Goal: Transaction & Acquisition: Book appointment/travel/reservation

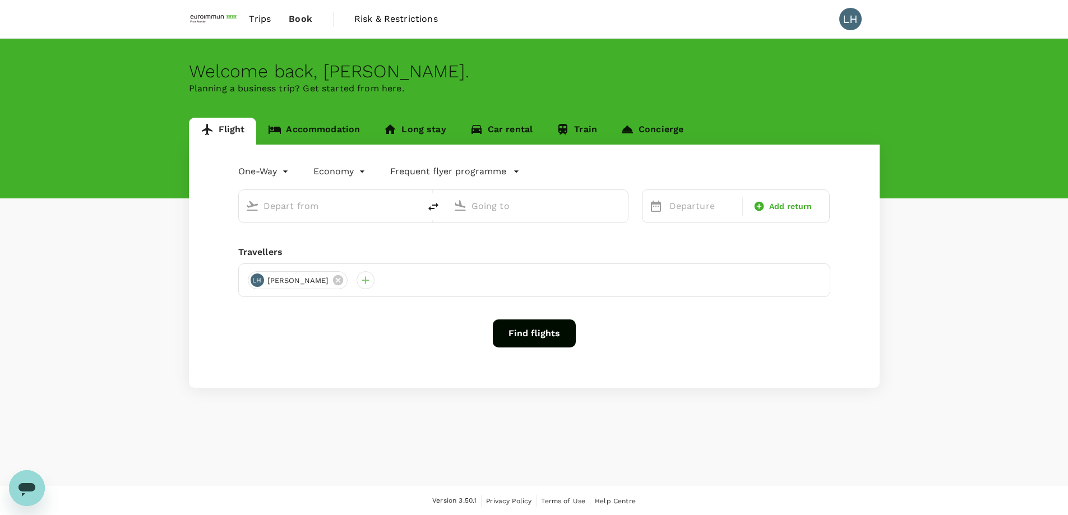
type input "Barcelona El Prat (BCN)"
type input "Singapore Changi (SIN)"
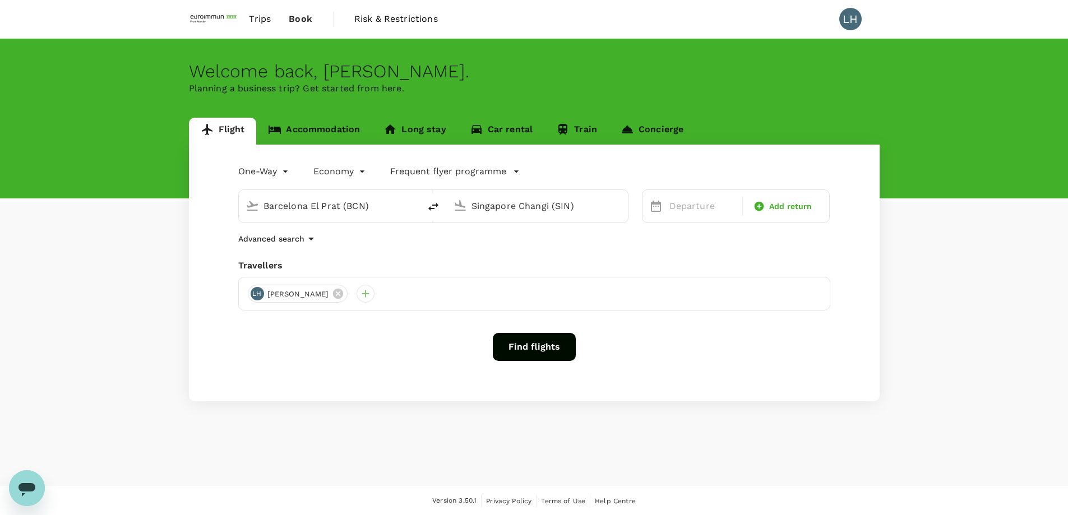
click at [432, 207] on icon "delete" at bounding box center [433, 206] width 13 height 13
type input "Singapore Changi (SIN)"
click at [517, 200] on input "Barcelona El Prat (BCN)" at bounding box center [538, 205] width 133 height 17
click at [501, 225] on p "[GEOGRAPHIC_DATA], [GEOGRAPHIC_DATA]" at bounding box center [554, 228] width 224 height 11
type input "[GEOGRAPHIC_DATA], [GEOGRAPHIC_DATA] (any)"
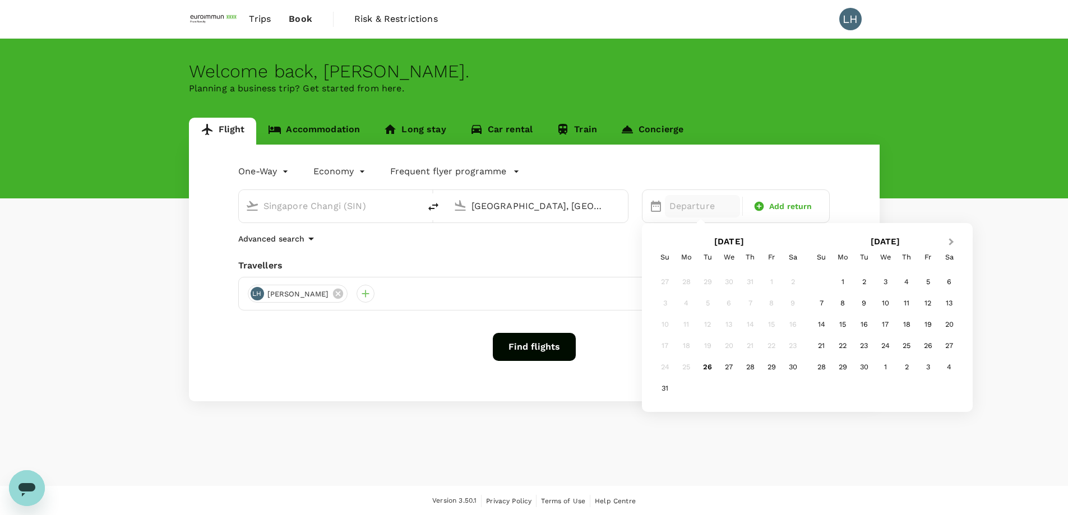
click at [954, 239] on button "Next Month" at bounding box center [953, 243] width 18 height 18
click at [732, 371] on div "31" at bounding box center [728, 367] width 21 height 21
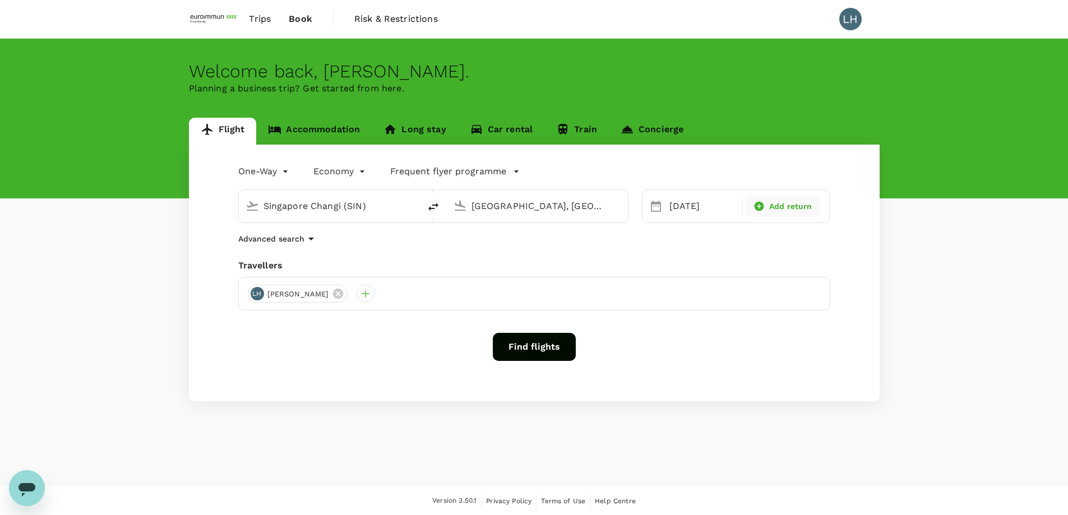
click at [778, 208] on span "Add return" at bounding box center [790, 207] width 43 height 12
type input "roundtrip"
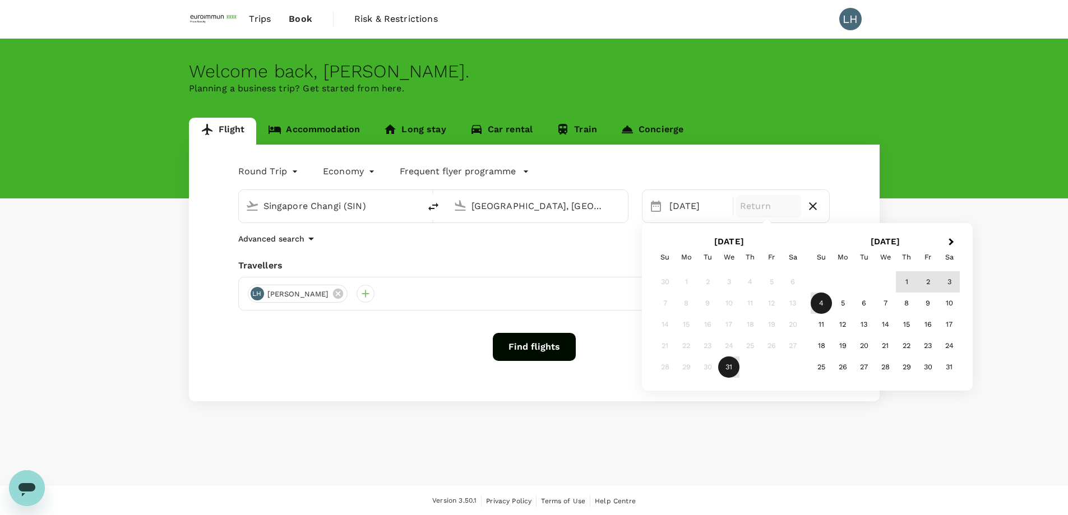
click at [820, 304] on div "4" at bounding box center [821, 303] width 21 height 21
click at [340, 332] on div "Round Trip roundtrip Economy economy Frequent flyer programme Singapore Changi …" at bounding box center [534, 273] width 691 height 257
click at [533, 346] on button "Find flights" at bounding box center [534, 347] width 83 height 28
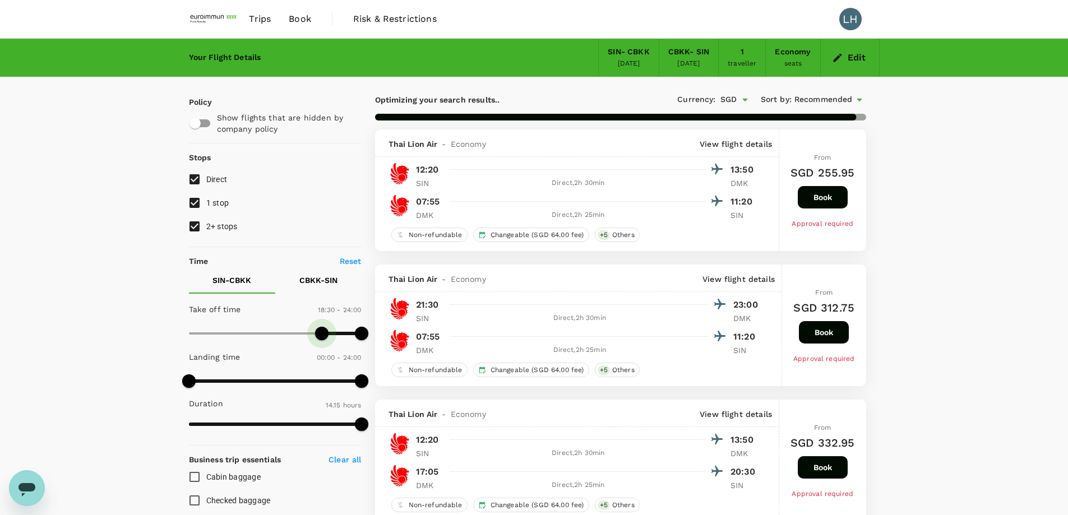
type input "1140"
drag, startPoint x: 187, startPoint y: 334, endPoint x: 327, endPoint y: 347, distance: 140.8
click at [327, 347] on div "Take off time 19:00 - 24:00 Landing time 00:00 - 24:00 Duration 14.15 hours" at bounding box center [272, 367] width 177 height 138
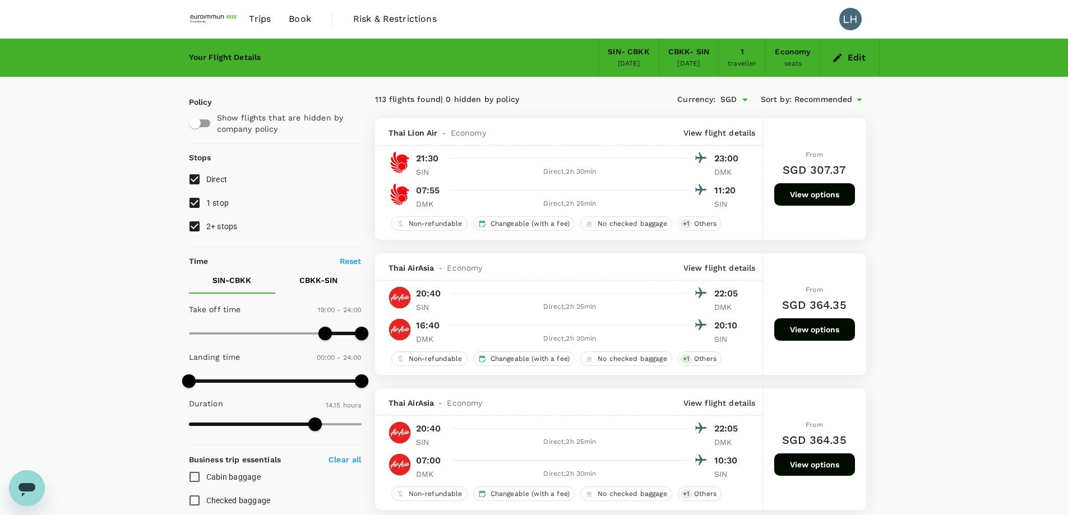
click at [809, 194] on button "View options" at bounding box center [814, 194] width 81 height 22
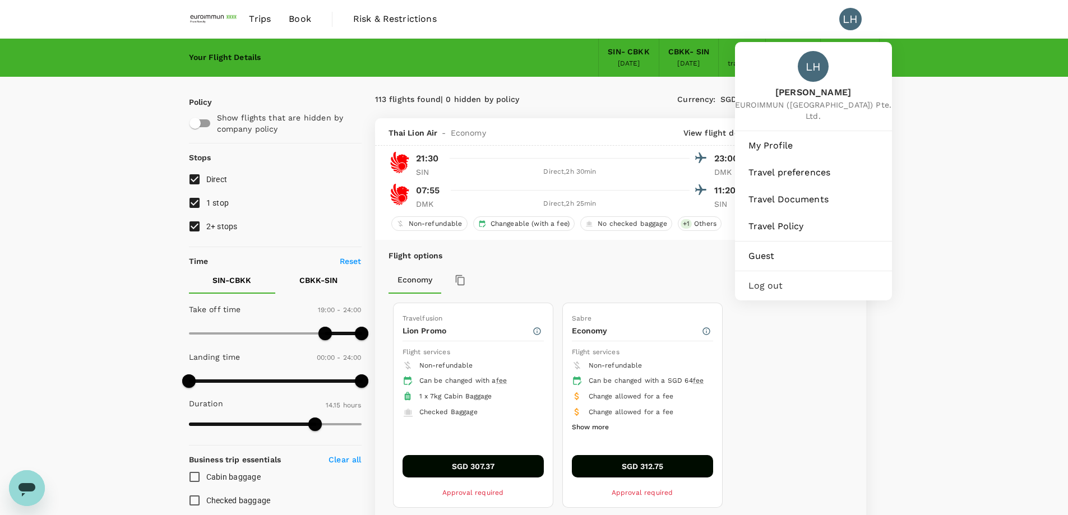
click at [764, 279] on span "Log out" at bounding box center [813, 285] width 130 height 13
